Goal: Navigation & Orientation: Go to known website

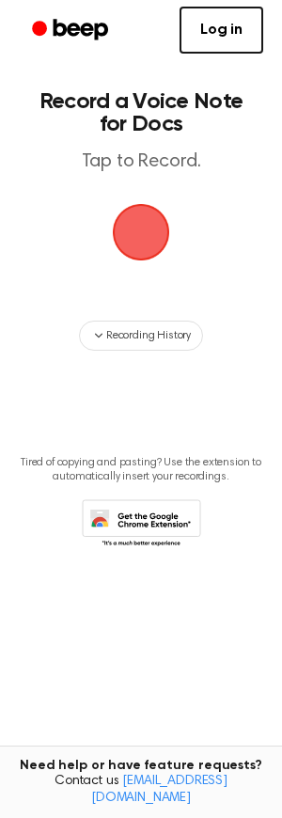
click at [166, 231] on span "button" at bounding box center [141, 232] width 53 height 53
click at [147, 255] on span "button" at bounding box center [141, 233] width 102 height 102
